Goal: Task Accomplishment & Management: Use online tool/utility

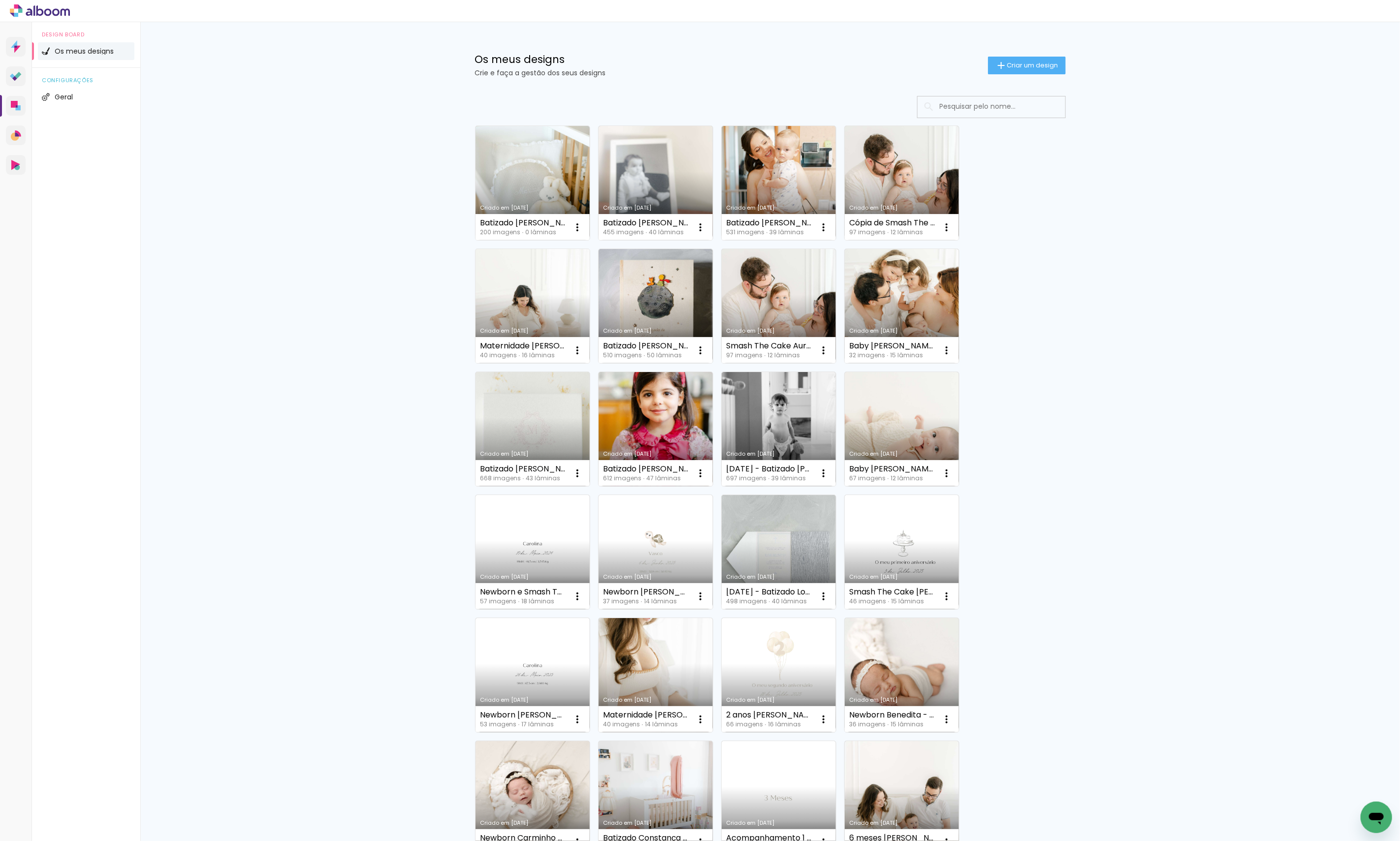
click at [554, 318] on link "Criado em [DATE]" at bounding box center [533, 306] width 114 height 114
